Goal: Task Accomplishment & Management: Complete application form

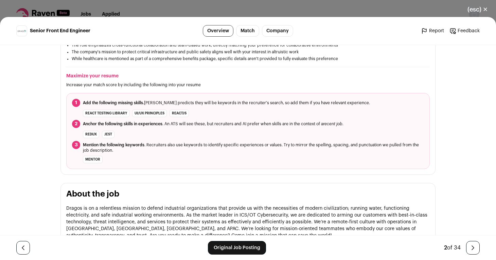
scroll to position [205, 0]
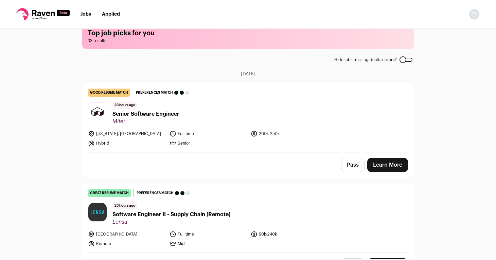
scroll to position [11, 0]
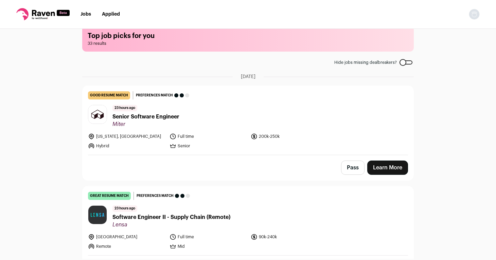
click at [149, 115] on span "Senior Software Engineer" at bounding box center [146, 117] width 67 height 8
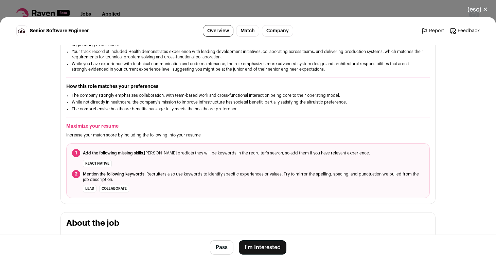
scroll to position [148, 0]
click at [259, 248] on button "I'm Interested" at bounding box center [263, 248] width 48 height 14
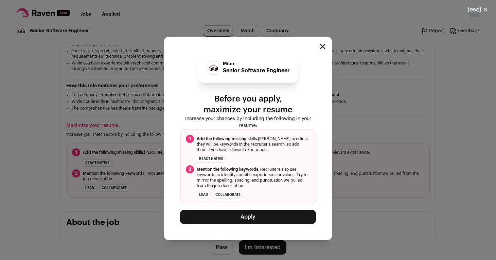
click at [245, 216] on button "Apply" at bounding box center [248, 217] width 136 height 14
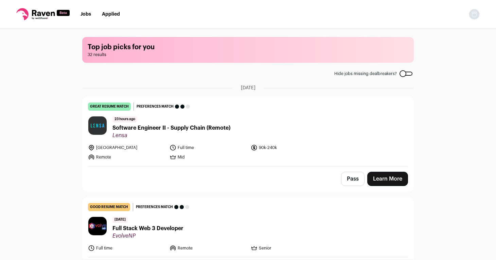
click at [111, 12] on link "Applied" at bounding box center [111, 14] width 18 height 5
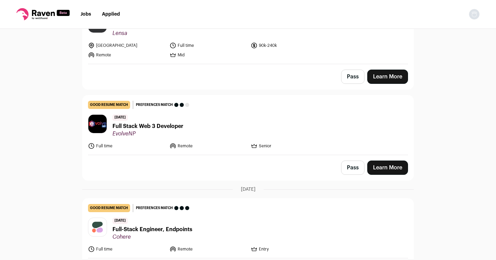
scroll to position [105, 0]
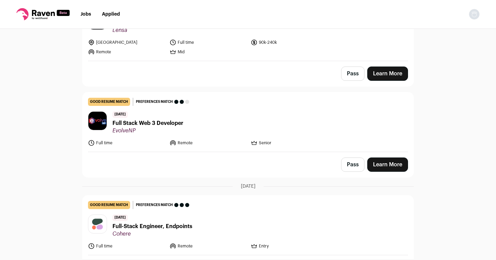
click at [134, 123] on span "Full Stack Web 3 Developer" at bounding box center [148, 123] width 71 height 8
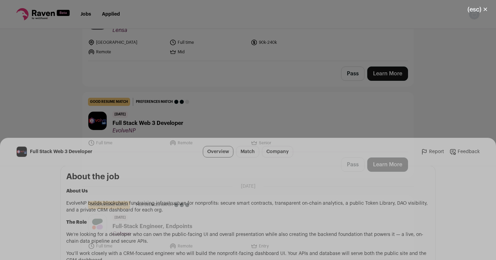
scroll to position [321, 0]
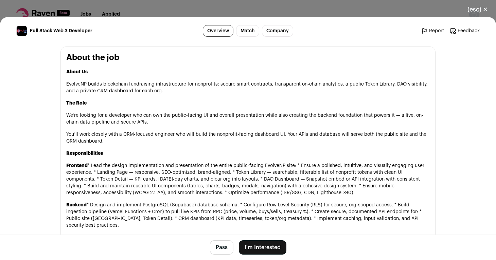
click at [167, 12] on div "(esc) ✕ Full Stack Web 3 Developer Overview Match Company Report Feedback Repor…" at bounding box center [248, 130] width 496 height 260
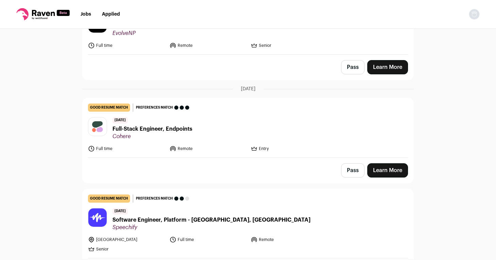
scroll to position [206, 0]
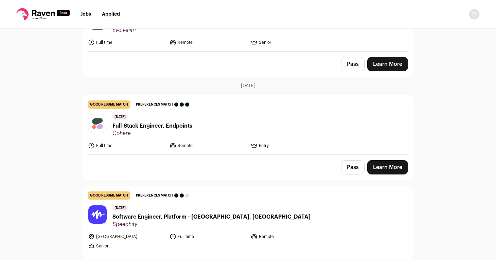
click at [143, 126] on span "Full-Stack Engineer, Endpoints" at bounding box center [153, 126] width 80 height 8
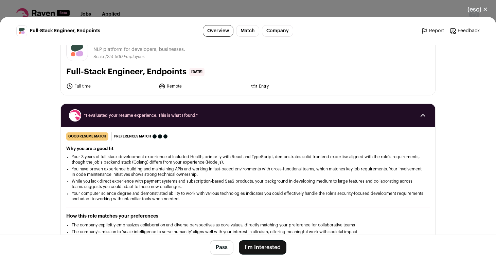
scroll to position [18, 0]
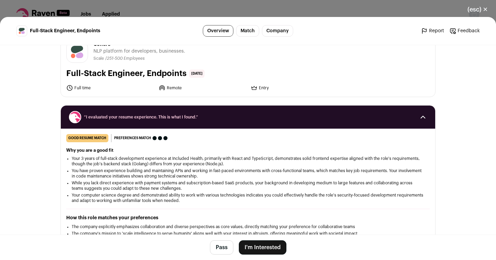
click at [152, 11] on div "(esc) ✕ Full-Stack Engineer, Endpoints Overview Match Company Report Feedback R…" at bounding box center [248, 130] width 496 height 260
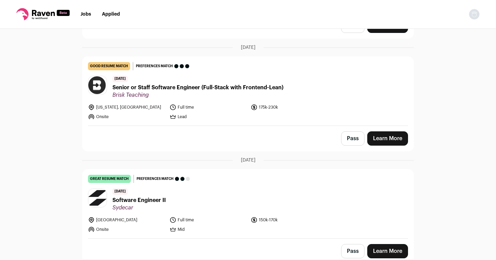
scroll to position [0, 0]
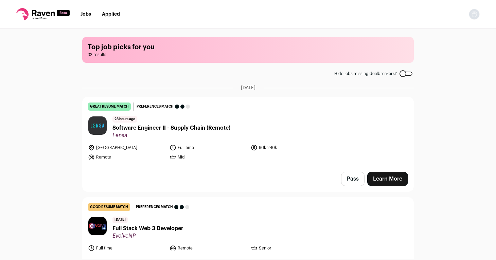
click at [84, 15] on link "Jobs" at bounding box center [86, 14] width 11 height 5
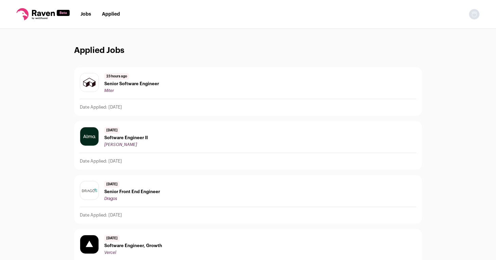
click at [109, 14] on link "Applied" at bounding box center [111, 14] width 18 height 5
click at [121, 85] on span "Senior Software Engineer" at bounding box center [131, 83] width 55 height 5
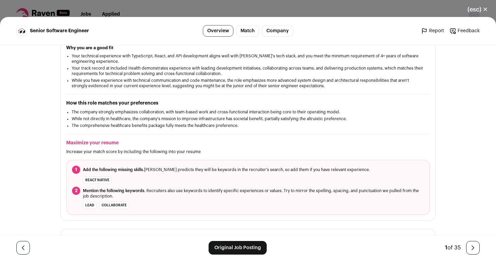
scroll to position [115, 0]
